Goal: Transaction & Acquisition: Purchase product/service

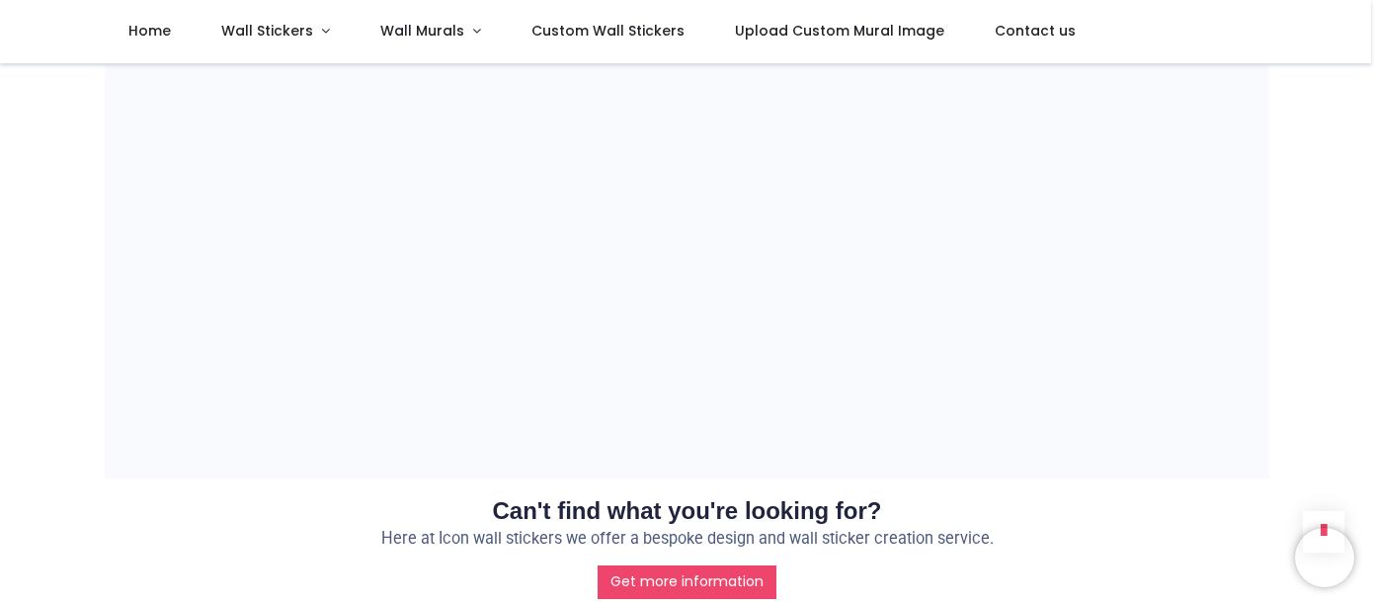
scroll to position [1792, 0]
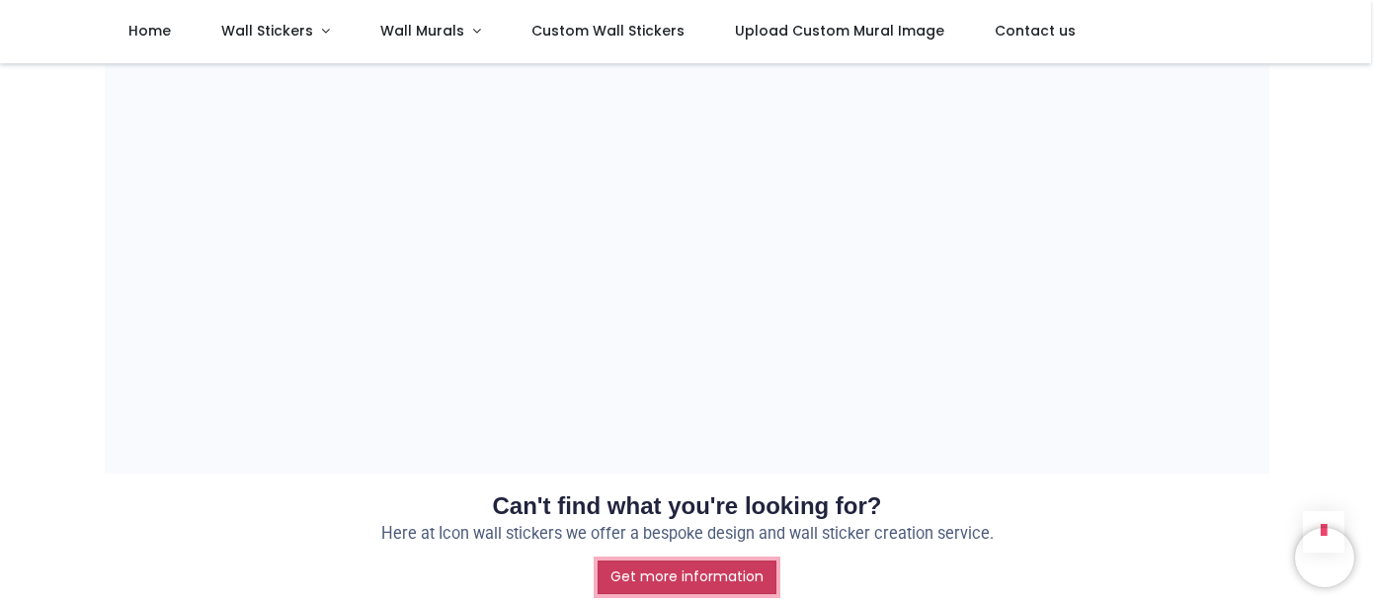
click at [729, 560] on link "Get more information" at bounding box center [687, 577] width 179 height 34
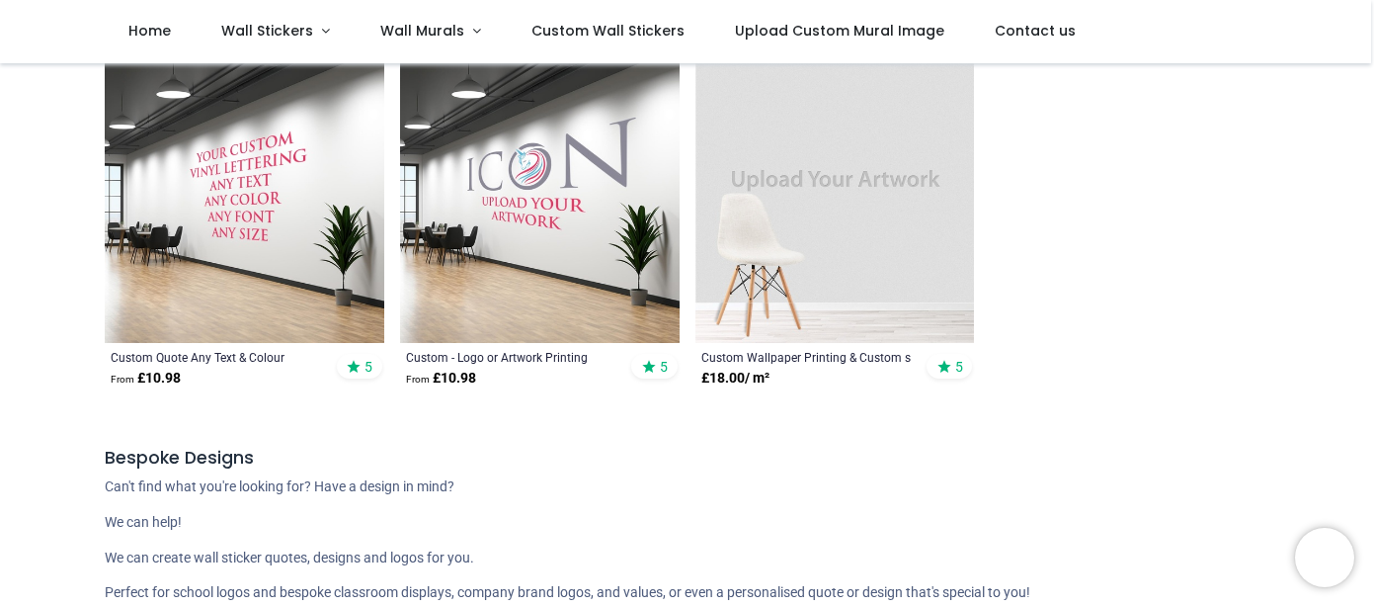
scroll to position [472, 0]
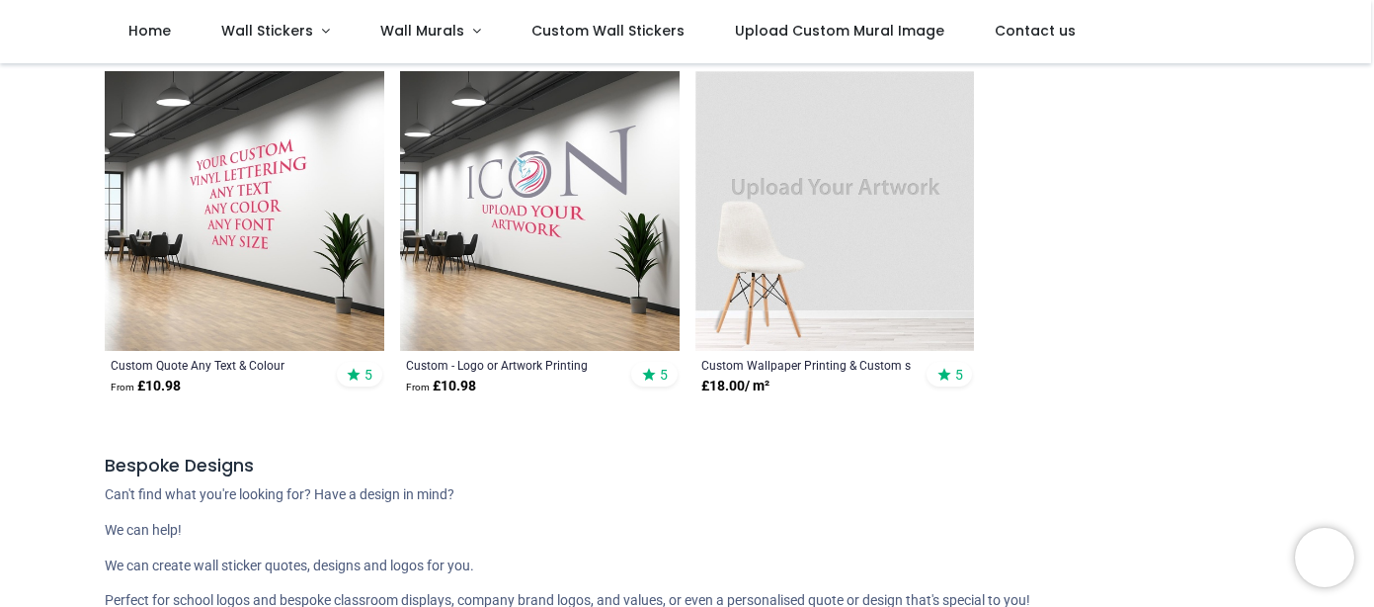
click at [226, 283] on img at bounding box center [245, 211] width 280 height 280
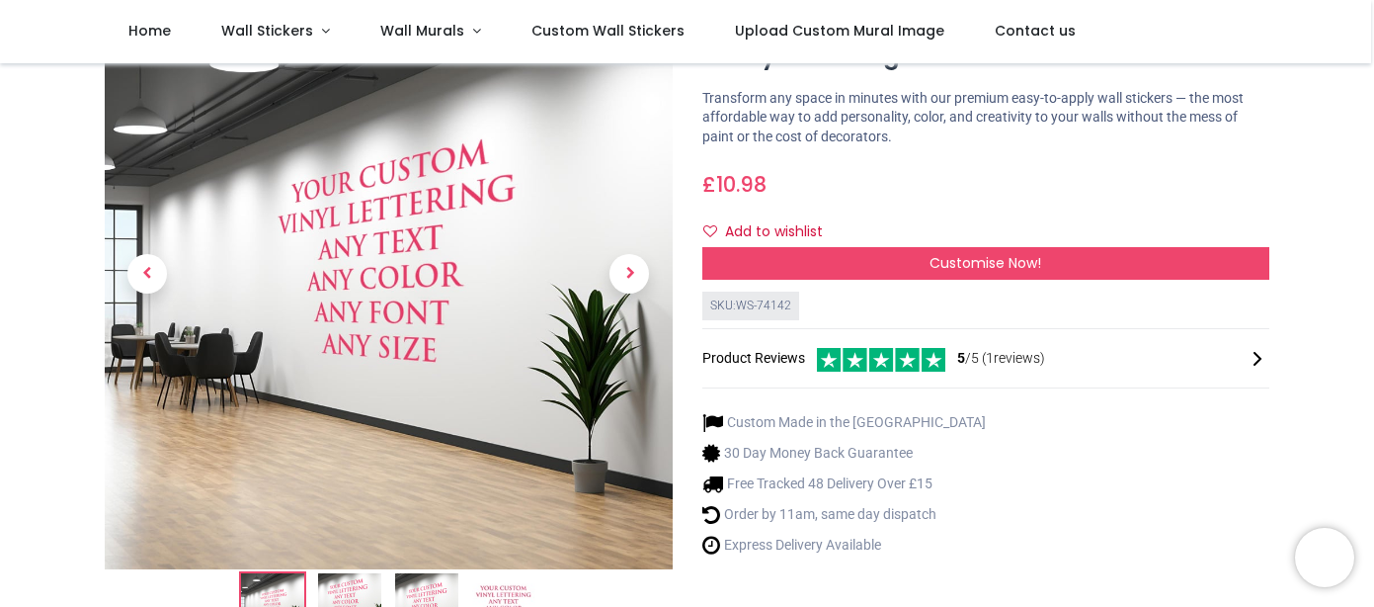
scroll to position [117, 0]
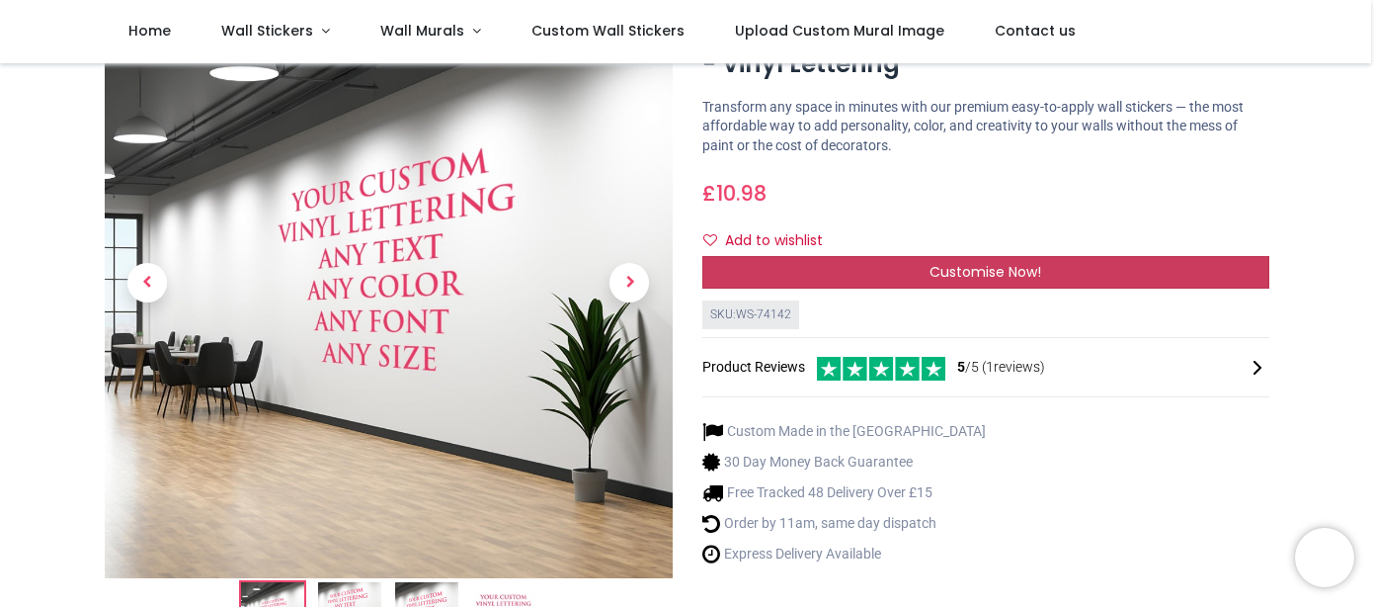
click at [1149, 289] on div "Customise Now!" at bounding box center [986, 273] width 568 height 34
